Goal: Information Seeking & Learning: Learn about a topic

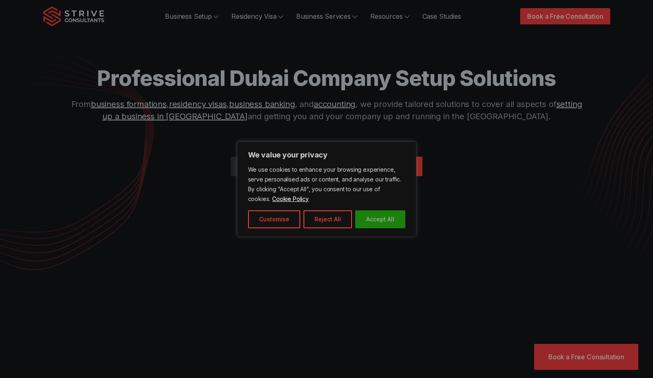
click at [385, 223] on button "Accept All" at bounding box center [380, 220] width 50 height 18
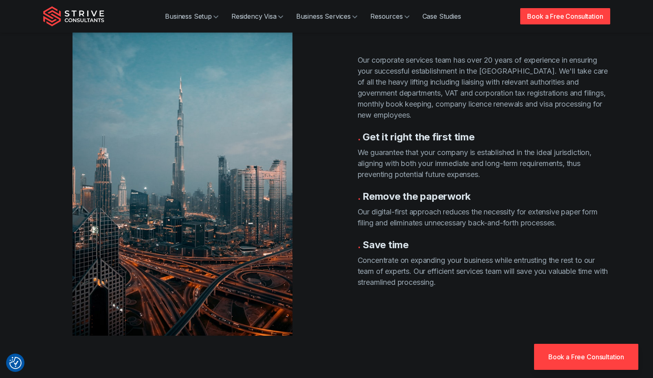
scroll to position [1548, 0]
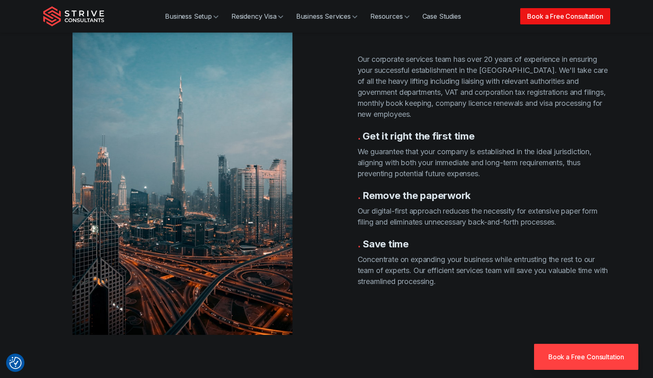
click at [542, 18] on link "Book a Free Consultation" at bounding box center [565, 16] width 90 height 16
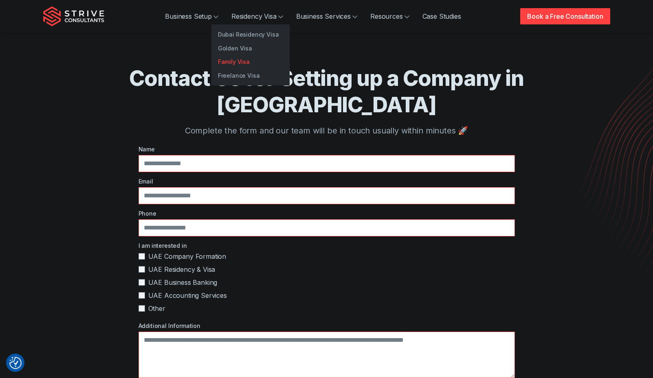
click at [231, 59] on link "Family Visa" at bounding box center [250, 62] width 78 height 14
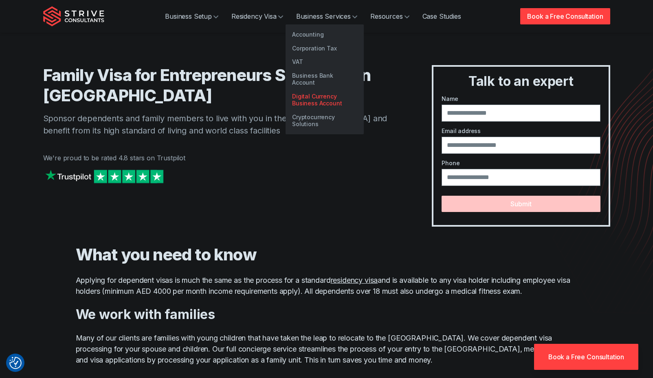
click at [308, 93] on link "Digital Currency Business Account" at bounding box center [325, 100] width 78 height 21
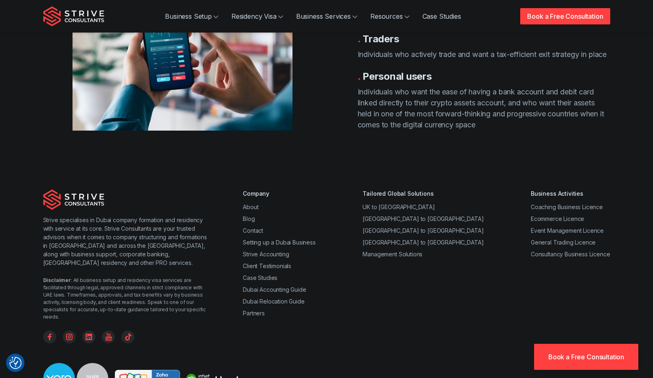
scroll to position [652, 0]
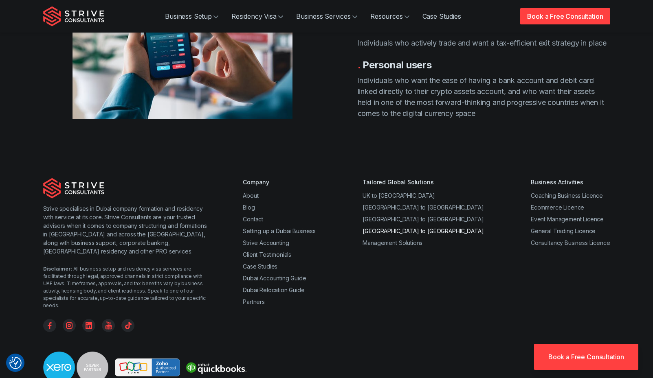
click at [409, 228] on link "[GEOGRAPHIC_DATA] to [GEOGRAPHIC_DATA]" at bounding box center [423, 231] width 121 height 7
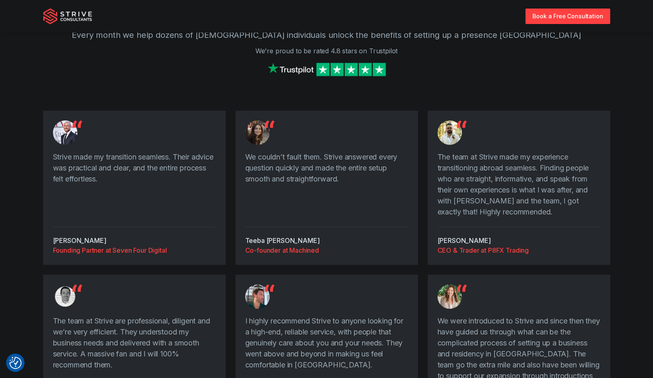
scroll to position [1100, 0]
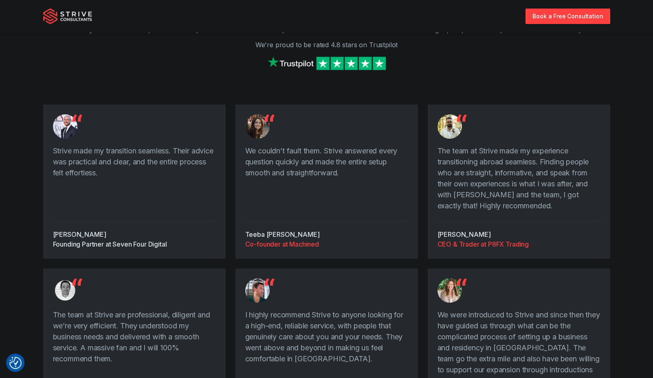
click at [159, 240] on div "Founding Partner at Seven Four Digital" at bounding box center [134, 245] width 163 height 10
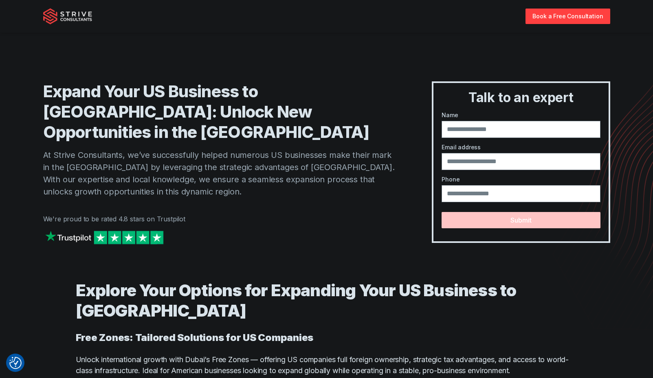
click at [68, 15] on img at bounding box center [67, 16] width 49 height 16
click at [33, 66] on section "Expand Your US Business to Dubai: Unlock New Opportunities in the Middle East A…" at bounding box center [326, 139] width 653 height 246
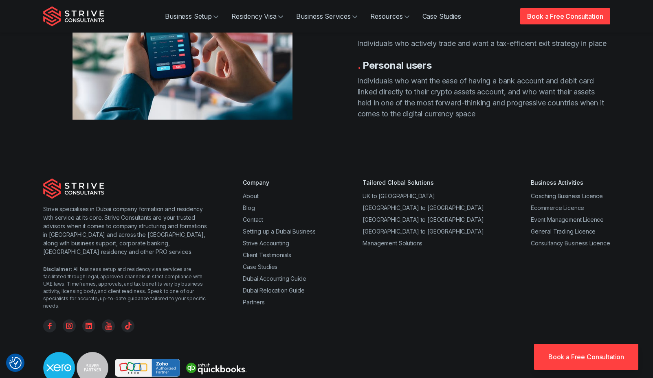
scroll to position [652, 0]
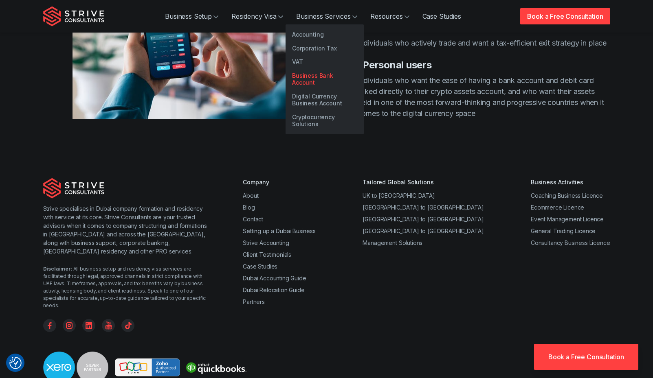
click at [311, 78] on link "Business Bank Account" at bounding box center [325, 79] width 78 height 21
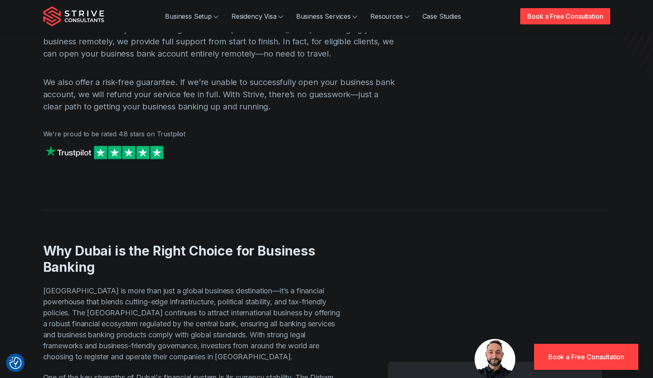
scroll to position [204, 0]
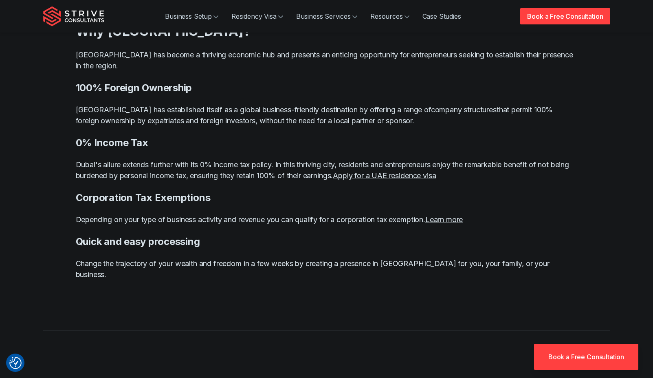
scroll to position [693, 0]
